Goal: Information Seeking & Learning: Learn about a topic

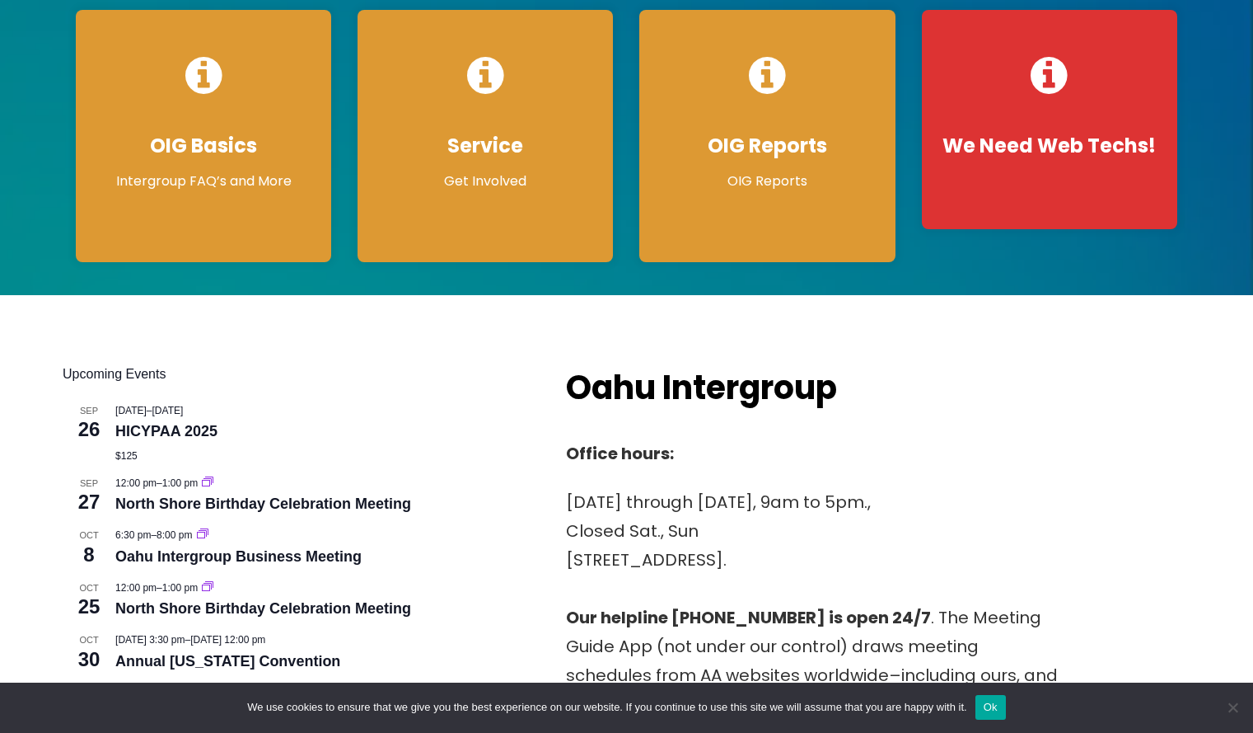
scroll to position [396, 0]
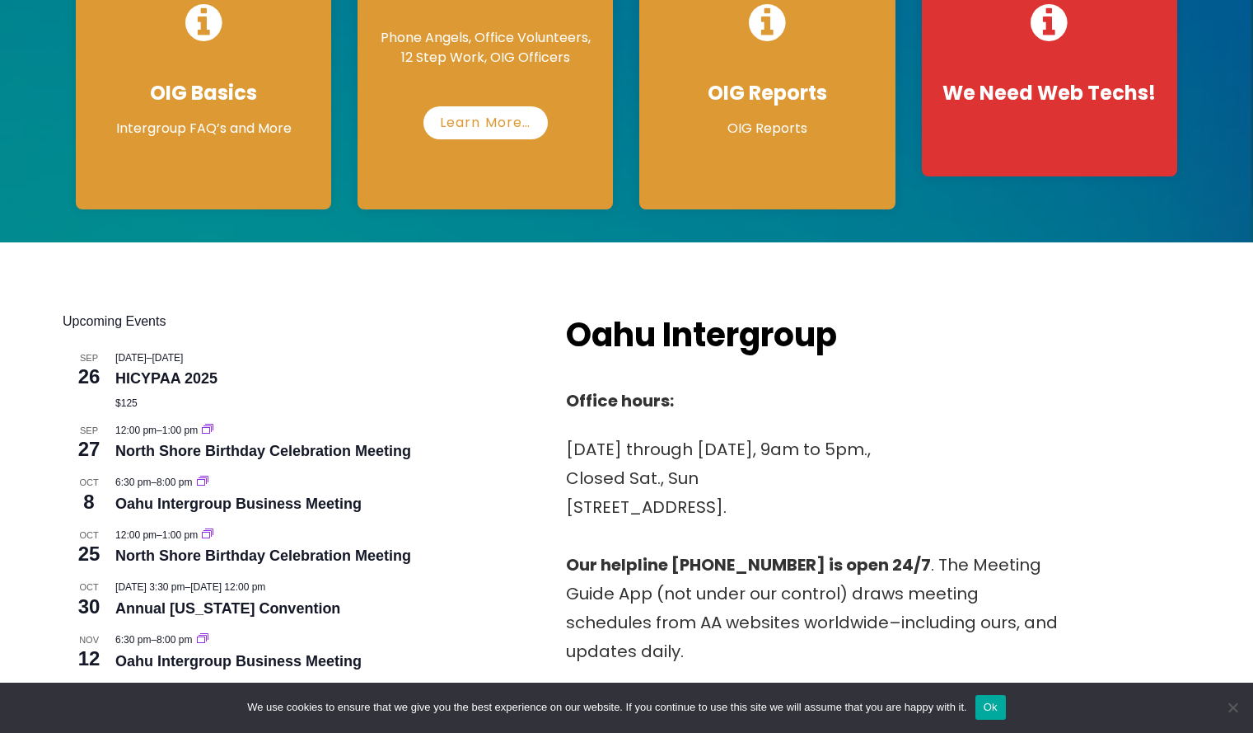
click at [527, 106] on p "Learn More…" at bounding box center [485, 116] width 223 height 45
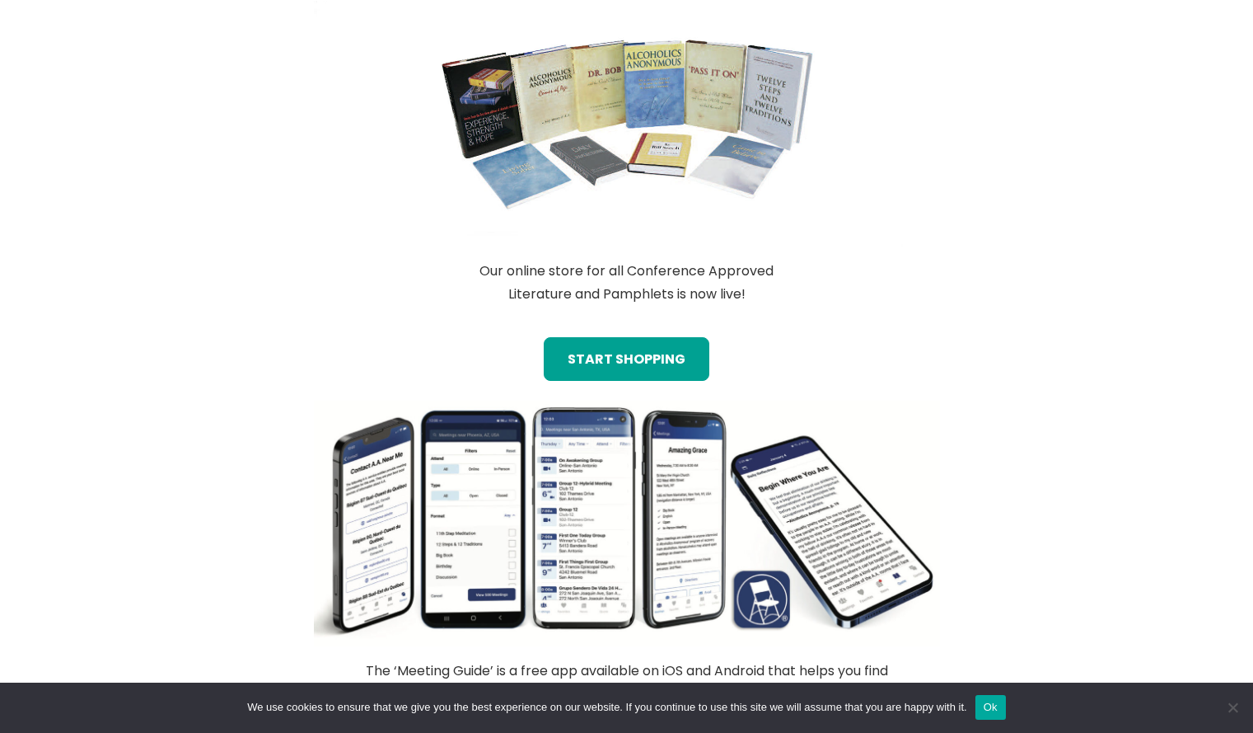
scroll to position [0, 0]
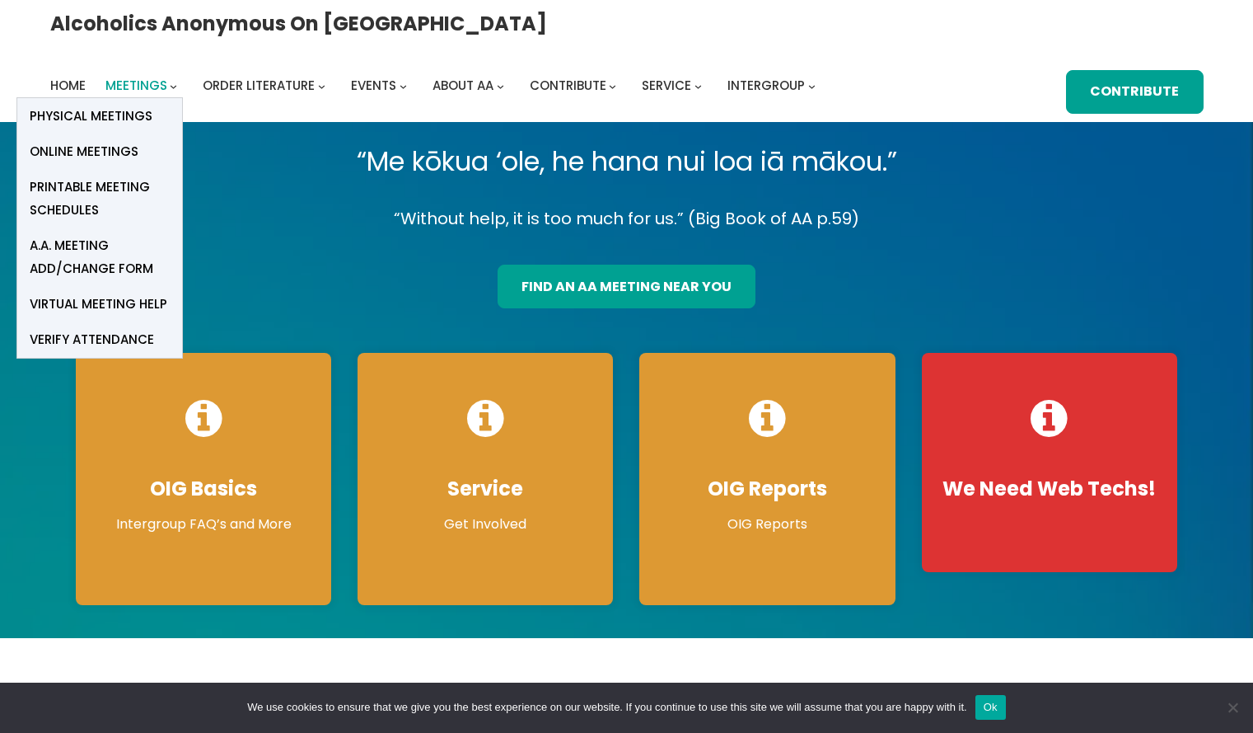
click at [167, 77] on span "Meetings" at bounding box center [136, 85] width 62 height 17
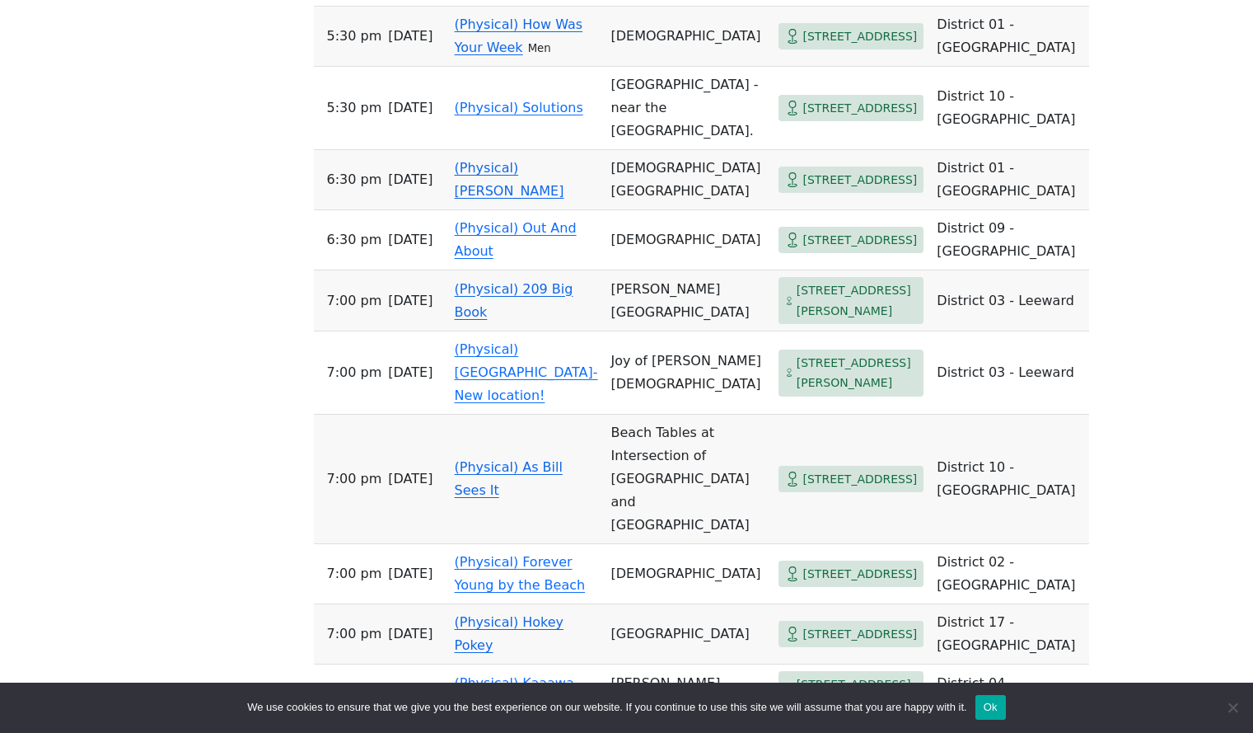
scroll to position [5348, 0]
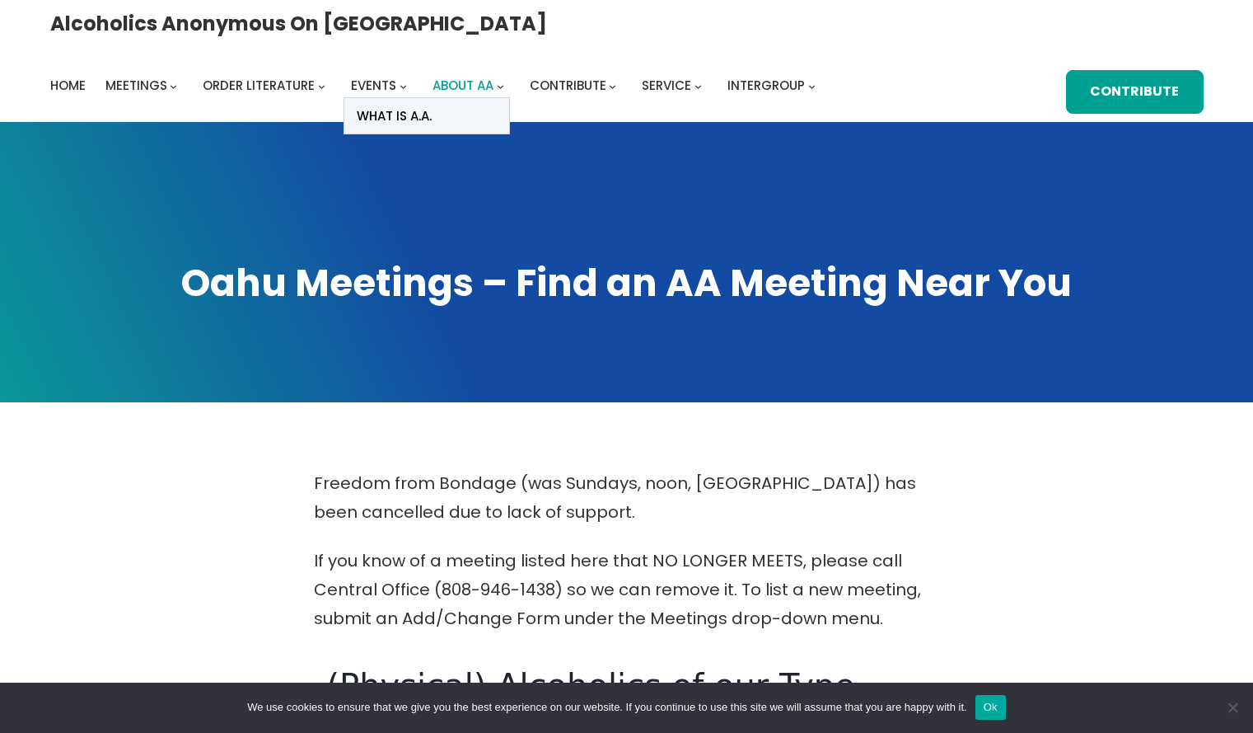
click at [494, 77] on span "About AA" at bounding box center [463, 85] width 61 height 17
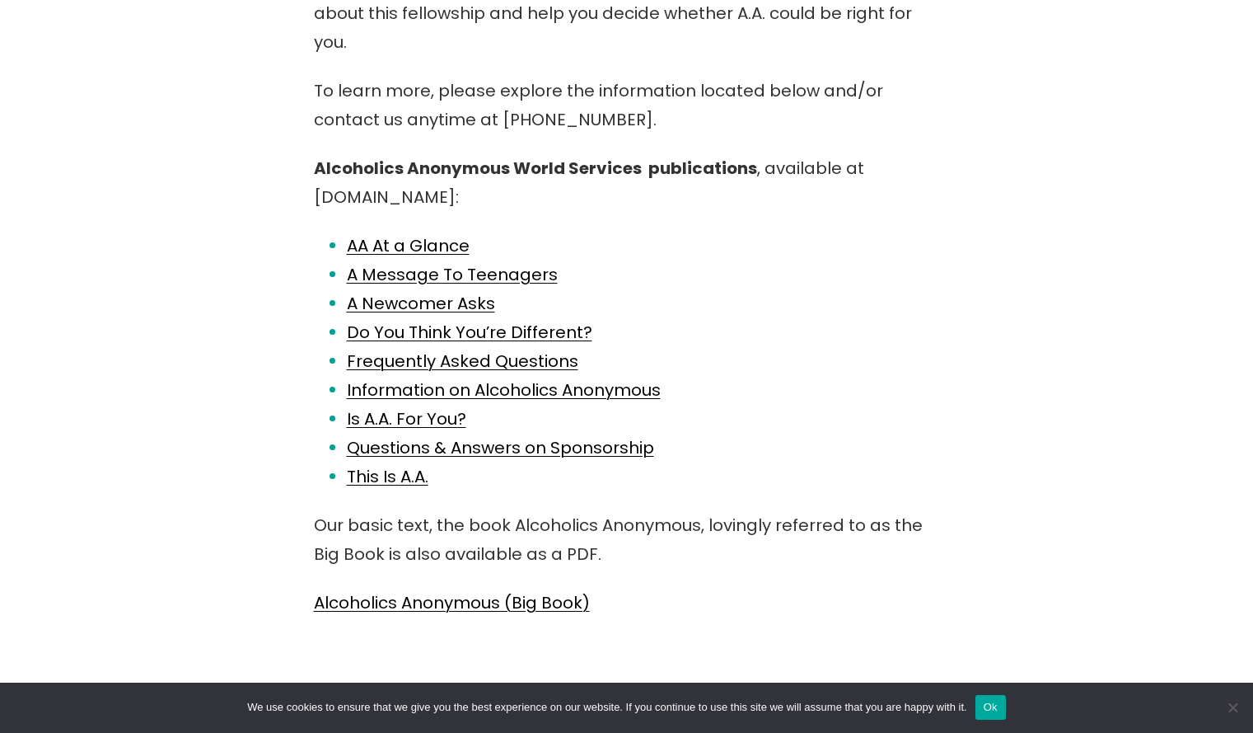
scroll to position [558, 0]
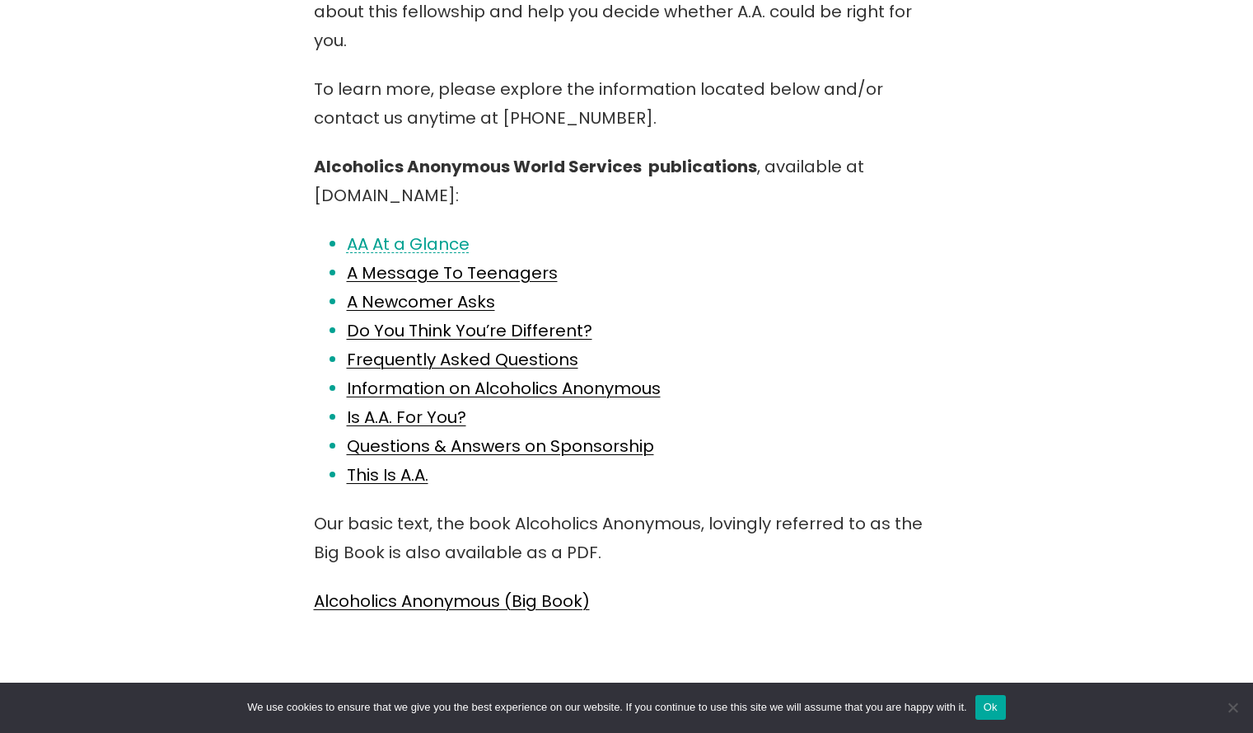
click at [420, 232] on link "AA At a Glance" at bounding box center [408, 243] width 123 height 23
